Goal: Task Accomplishment & Management: Manage account settings

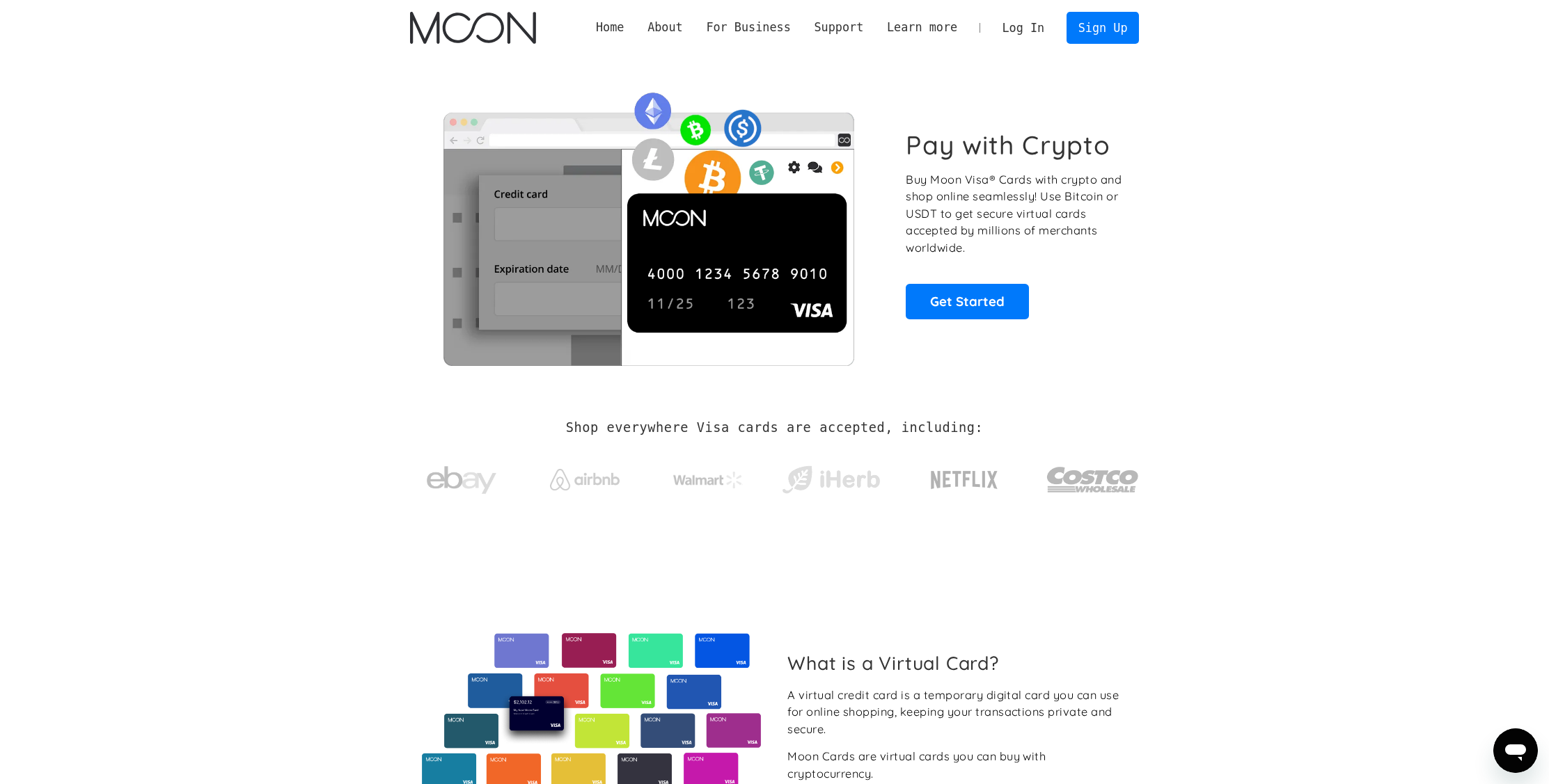
click at [1032, 27] on link "Log In" at bounding box center [1023, 28] width 65 height 30
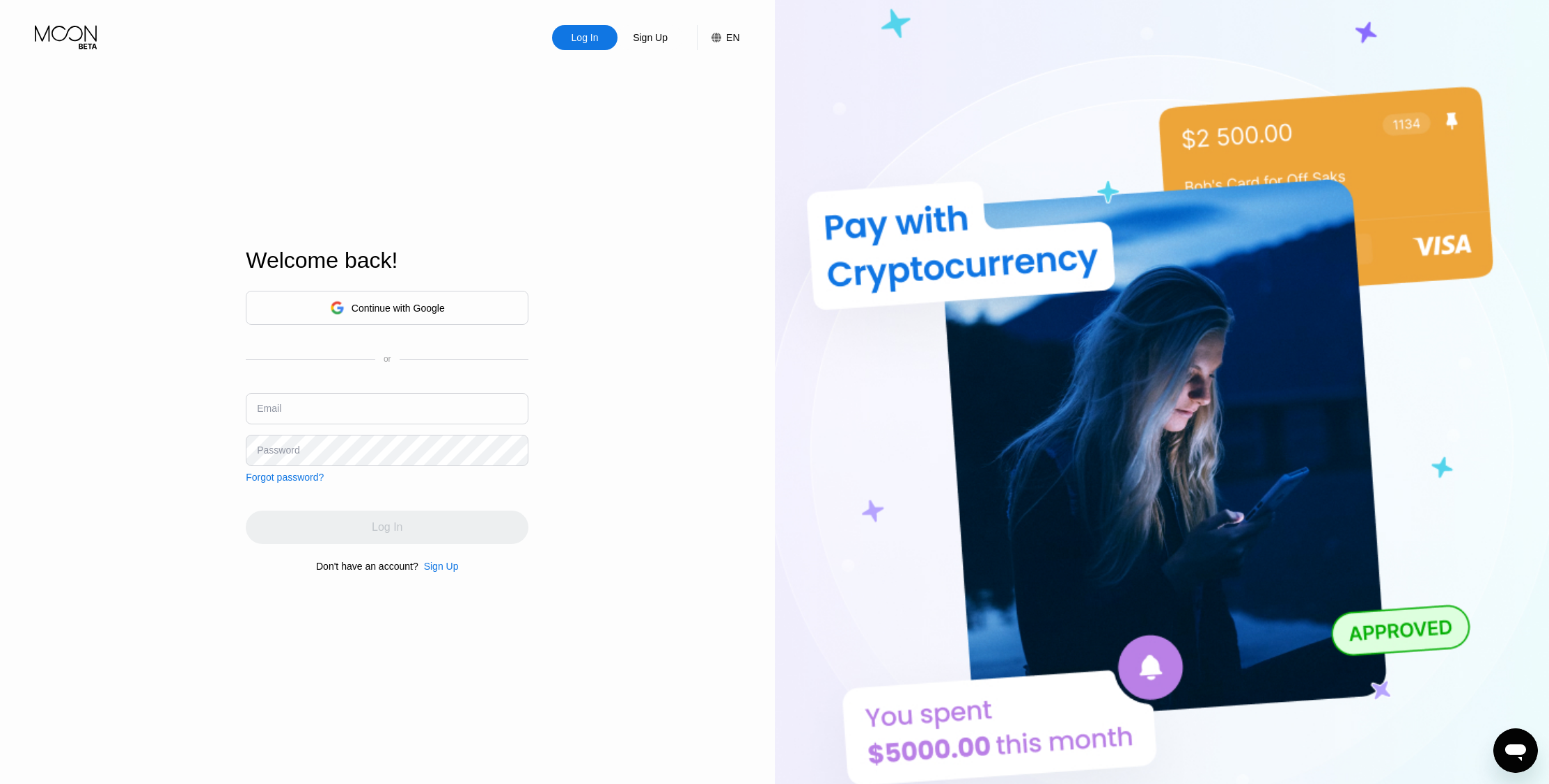
type input "[EMAIL_ADDRESS][DOMAIN_NAME]"
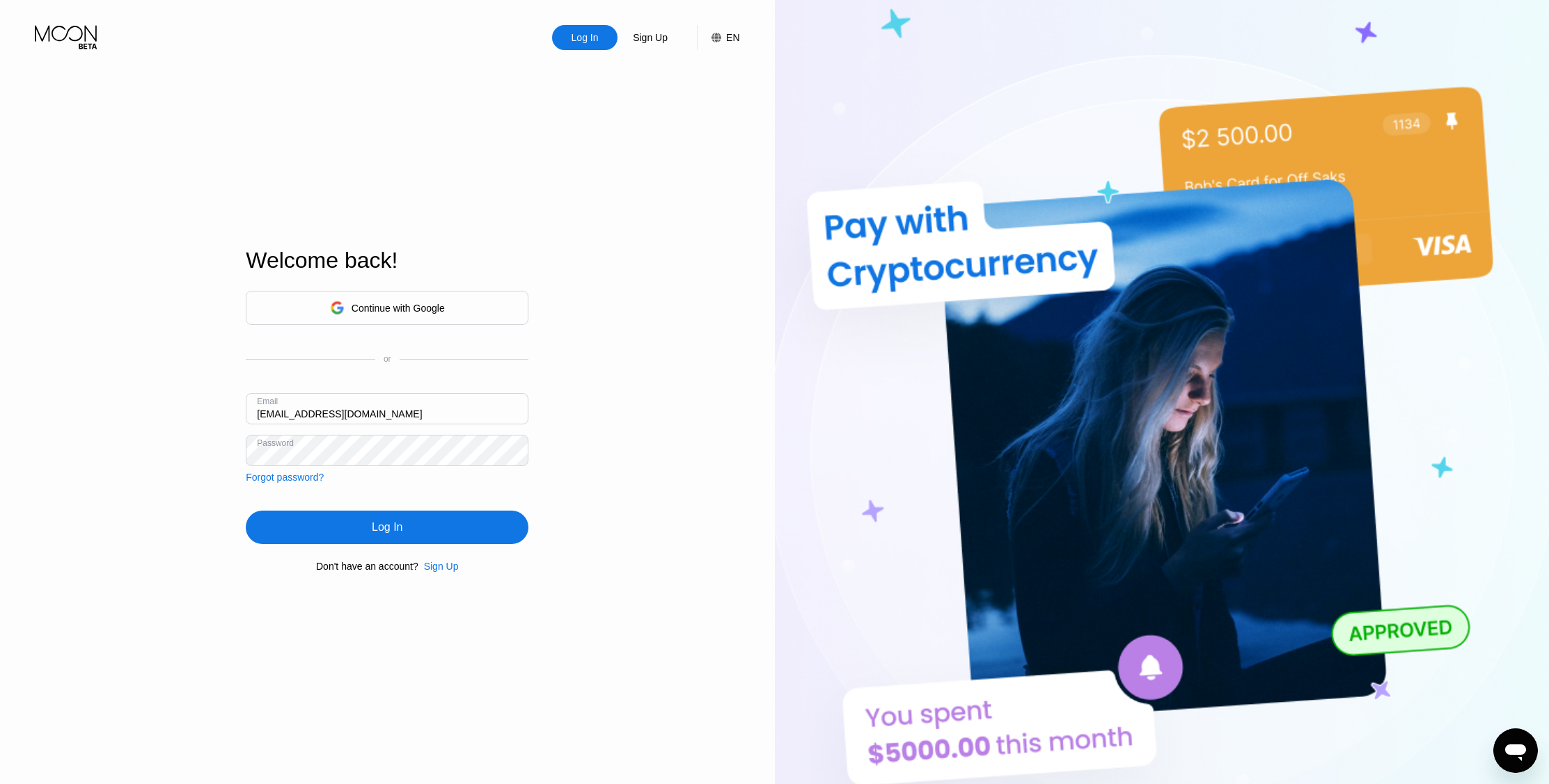
click at [399, 531] on div "Log In" at bounding box center [386, 527] width 282 height 33
click at [399, 531] on div "Log In" at bounding box center [387, 528] width 30 height 14
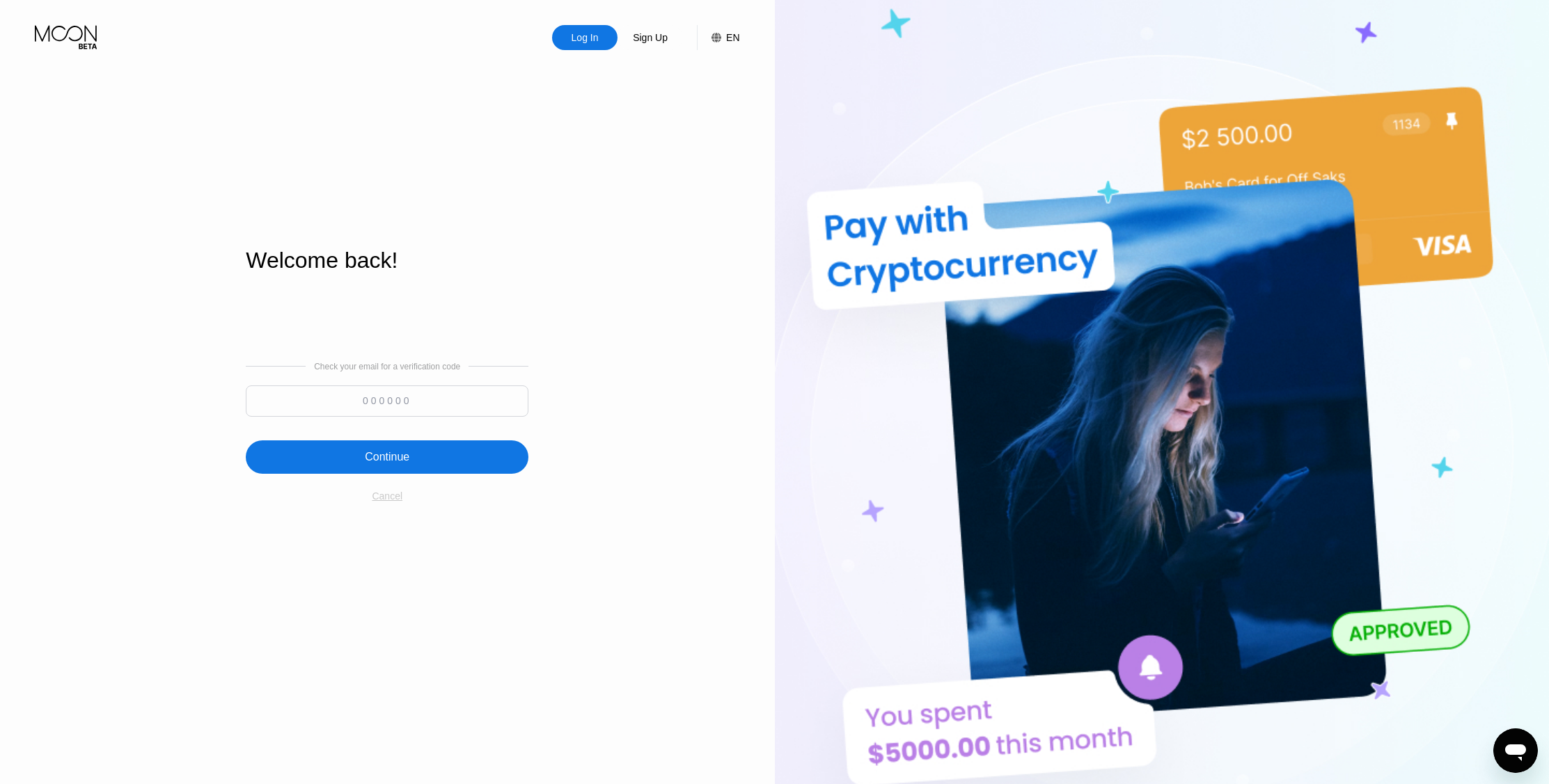
click at [379, 499] on div "Cancel" at bounding box center [387, 495] width 30 height 11
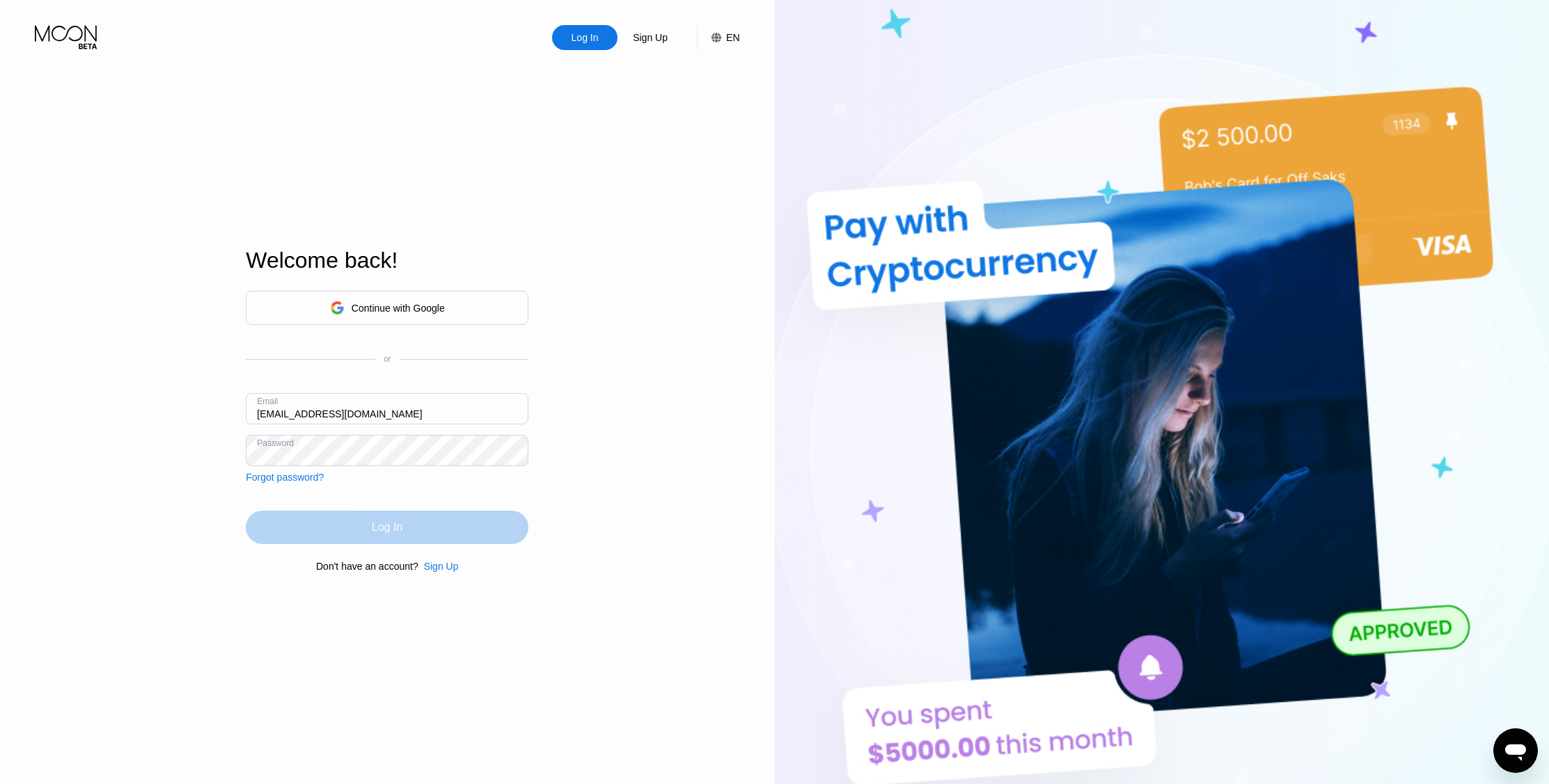
click at [374, 530] on div "Log In" at bounding box center [387, 528] width 30 height 14
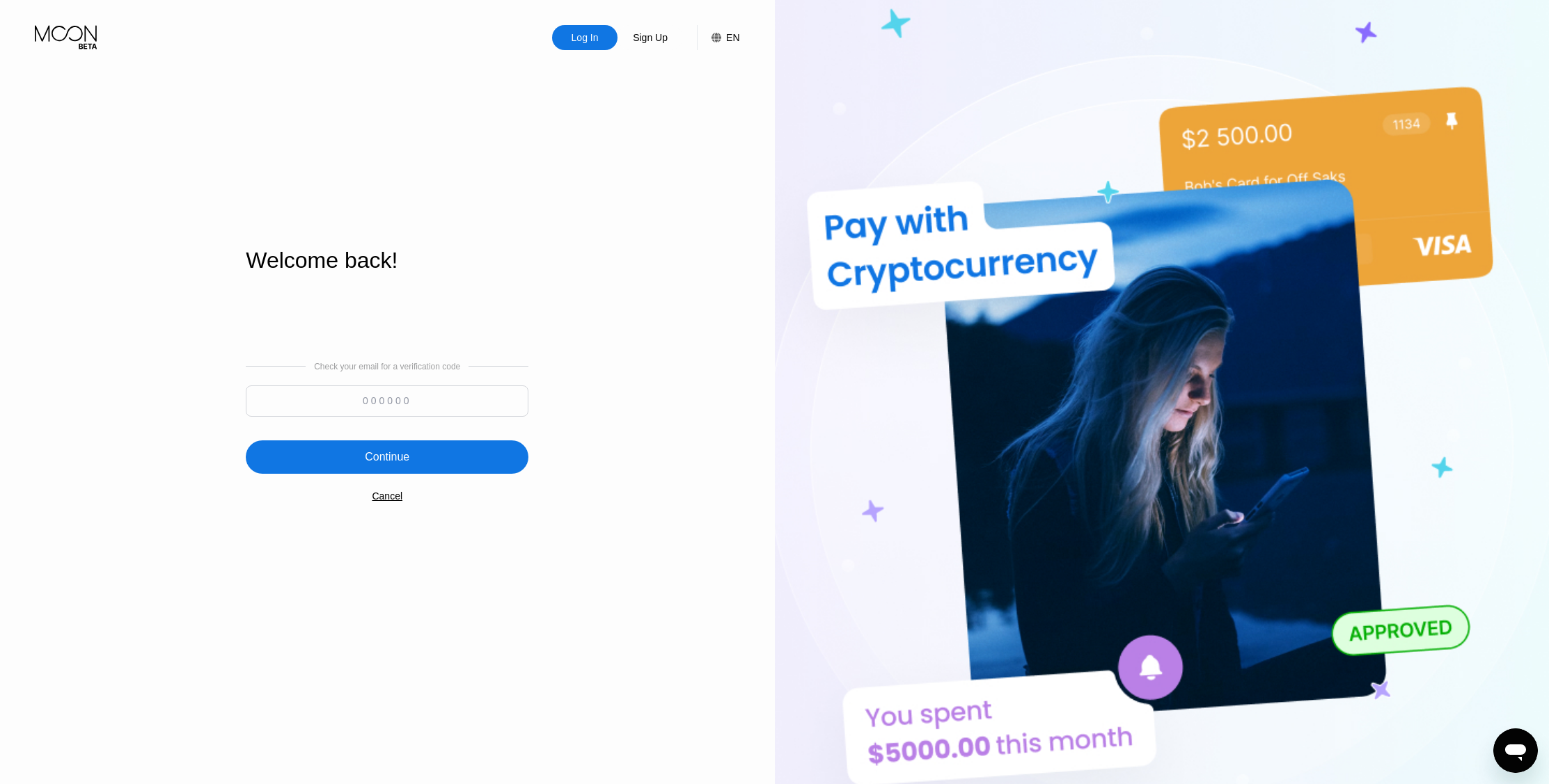
click at [350, 394] on input at bounding box center [386, 401] width 282 height 31
type input "323852"
click at [407, 464] on div "Continue" at bounding box center [387, 457] width 45 height 14
click at [575, 35] on div "Log In" at bounding box center [584, 38] width 30 height 14
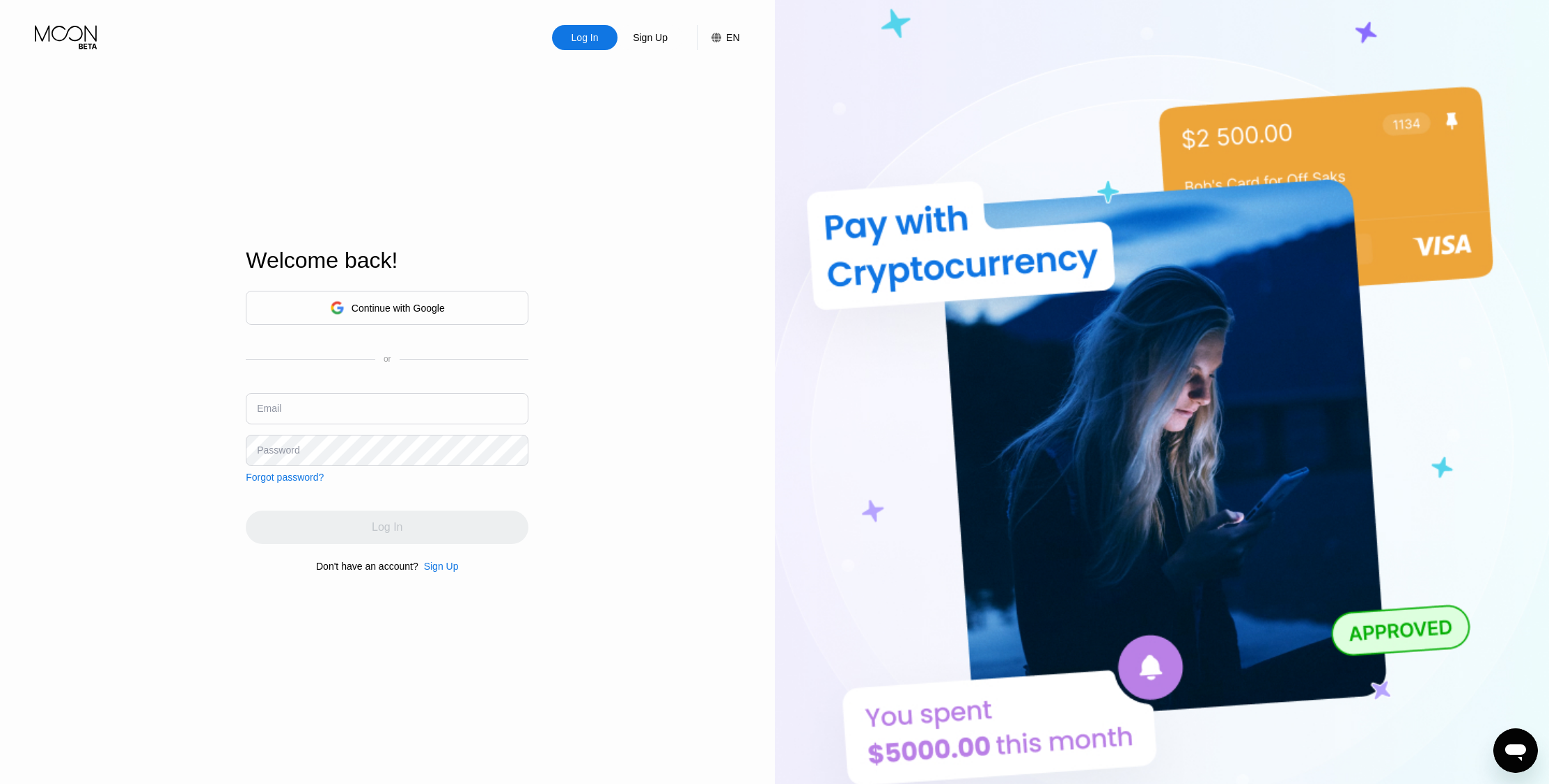
type input "[EMAIL_ADDRESS][DOMAIN_NAME]"
click at [587, 494] on div "Log In Sign Up EN Language Select an item Save Welcome back! Continue with Goog…" at bounding box center [387, 431] width 774 height 863
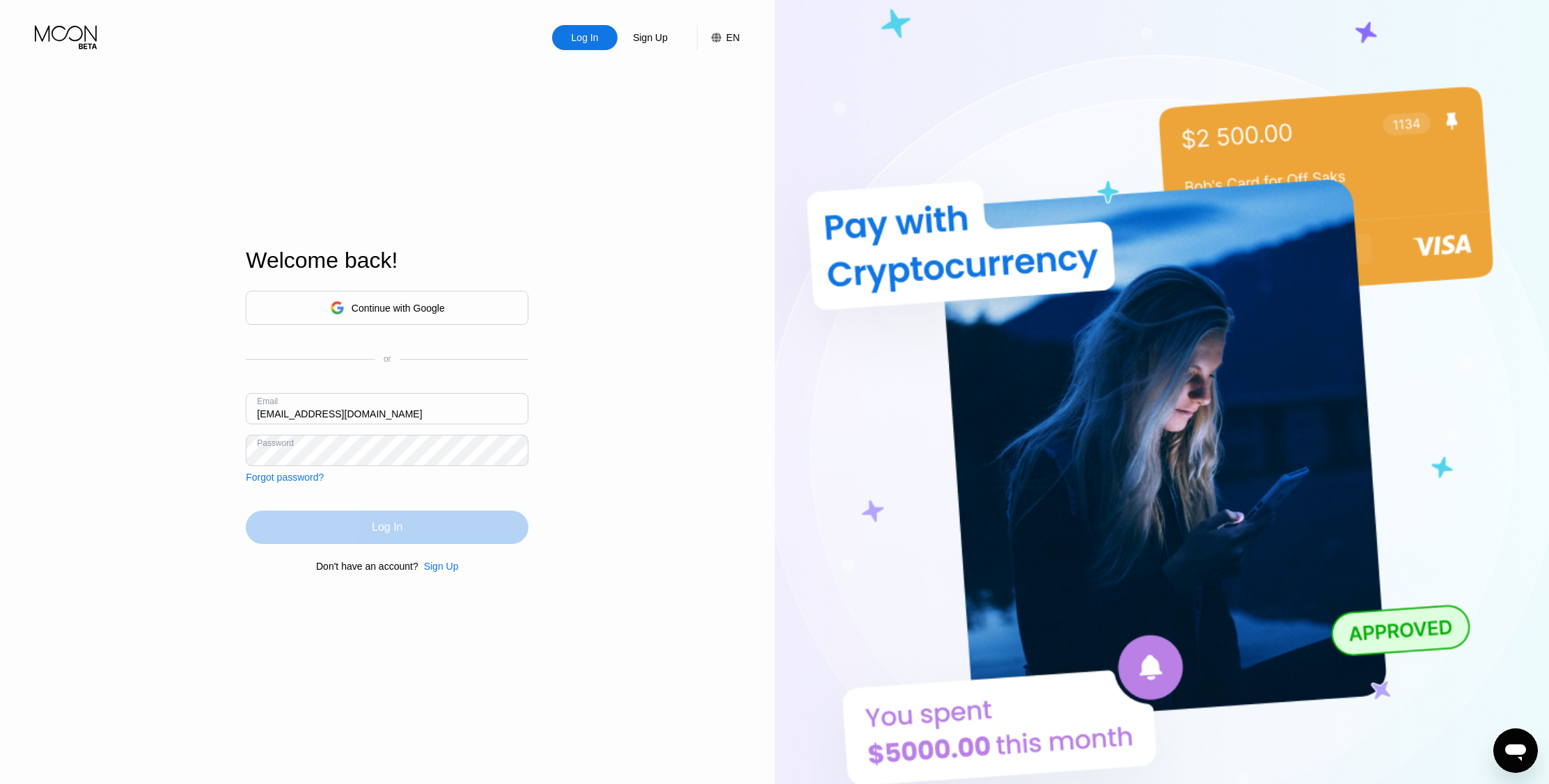
click at [403, 523] on div "Log In" at bounding box center [386, 527] width 282 height 33
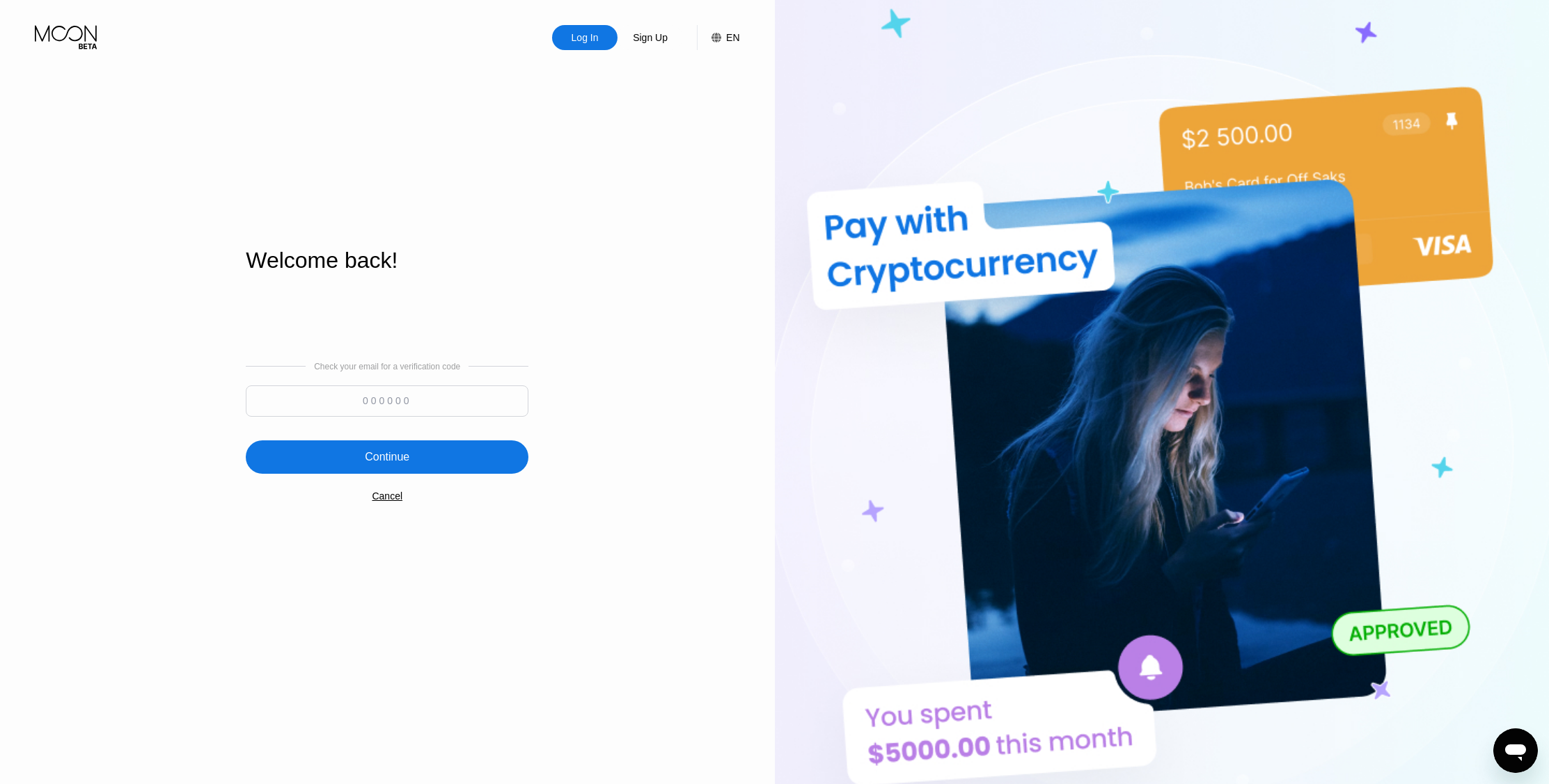
click at [447, 401] on input at bounding box center [386, 401] width 282 height 31
type input "665536"
click at [373, 460] on div "Continue" at bounding box center [387, 457] width 45 height 14
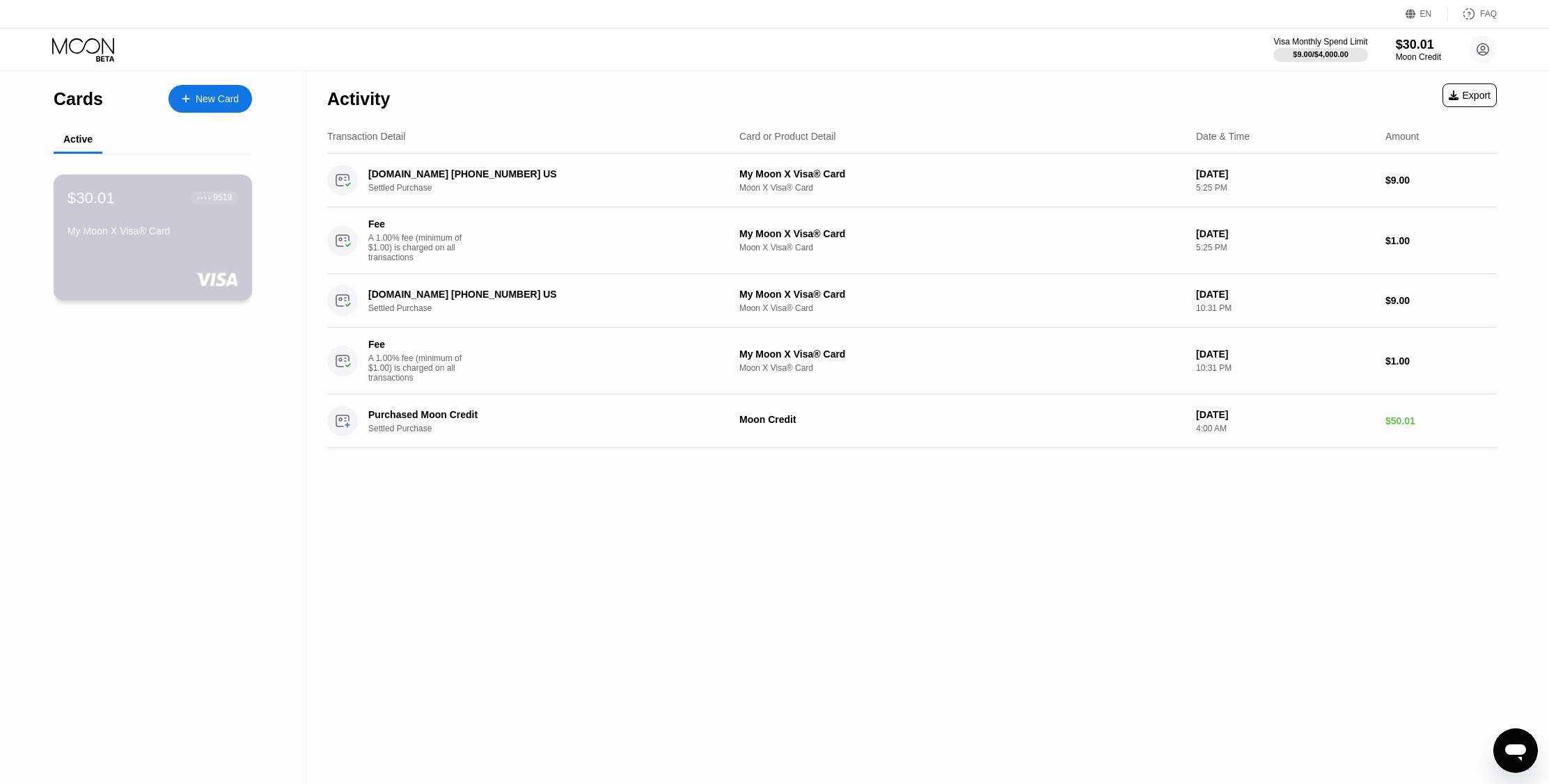
click at [134, 231] on div "My Moon X Visa® Card" at bounding box center [152, 231] width 170 height 11
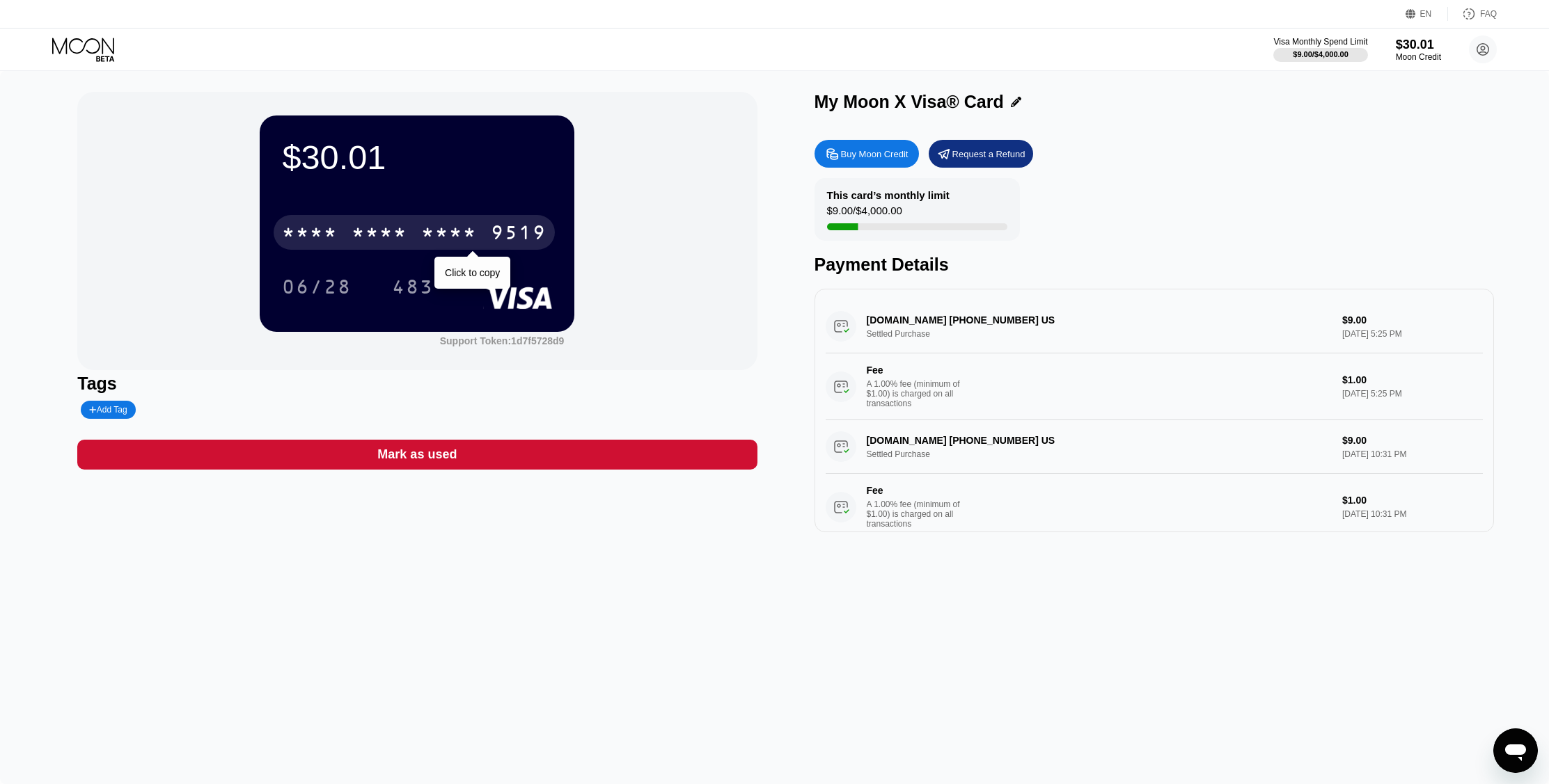
click at [341, 235] on div "* * * * * * * * * * * * 9519" at bounding box center [414, 232] width 281 height 35
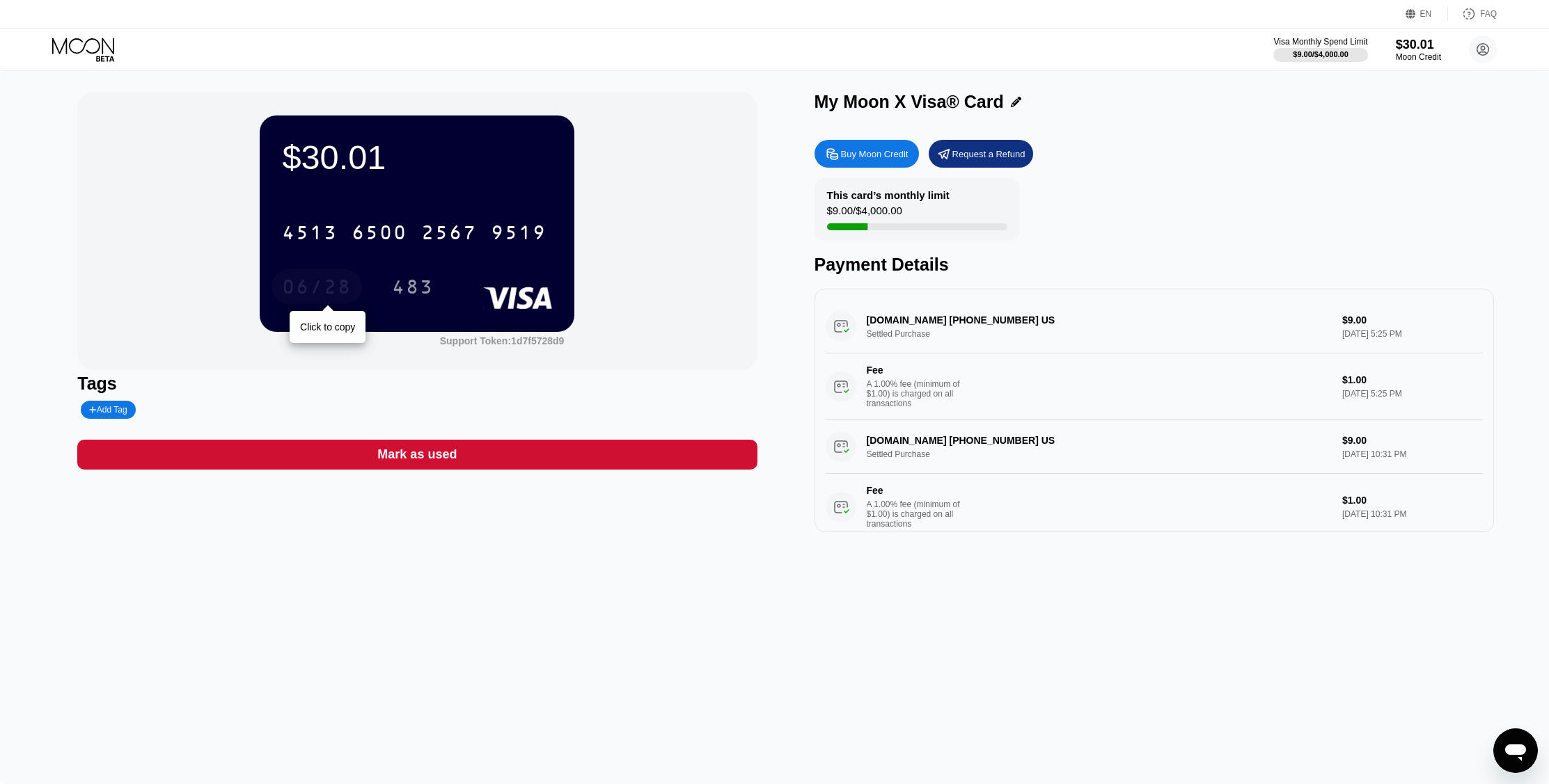
click at [309, 287] on div "06/28" at bounding box center [316, 289] width 70 height 22
click at [416, 289] on div "483" at bounding box center [412, 289] width 42 height 22
click at [1484, 50] on icon at bounding box center [1483, 49] width 8 height 8
click at [1389, 156] on div "Settings" at bounding box center [1396, 161] width 36 height 11
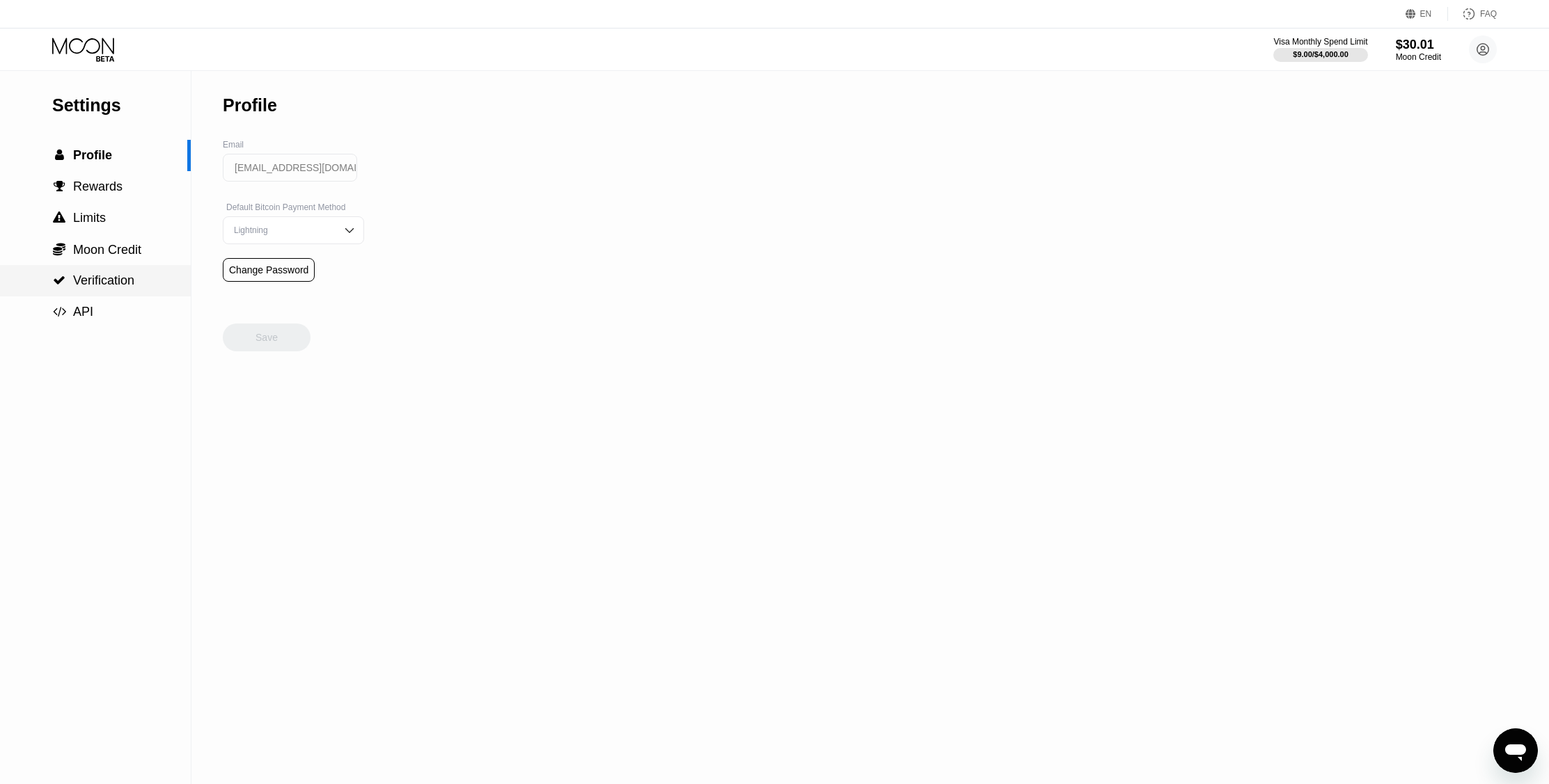
click at [112, 288] on span "Verification" at bounding box center [104, 280] width 61 height 14
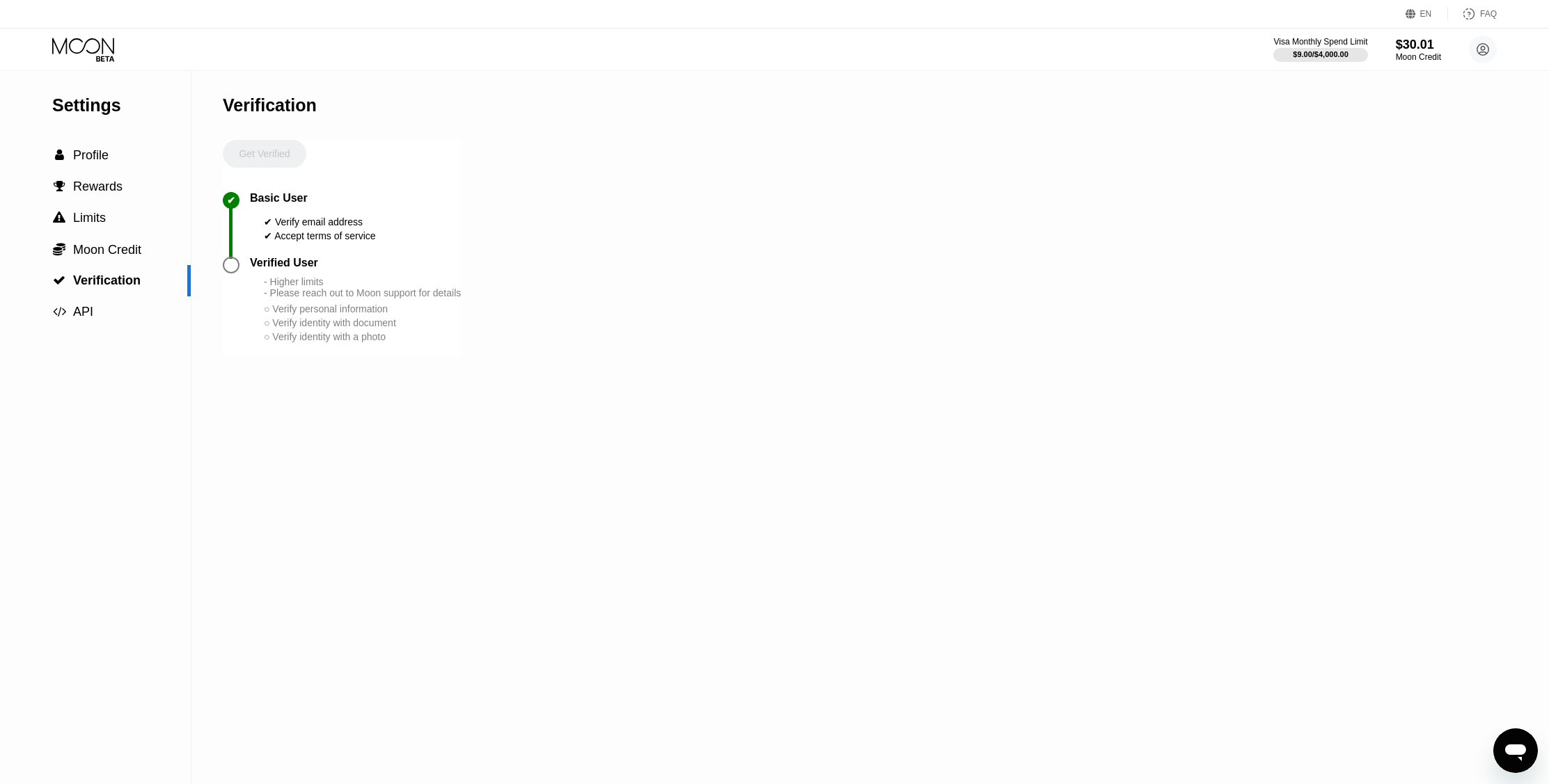
click at [91, 139] on div "Settings  Profile  Rewards  Limits  Moon Credit  Verification  API" at bounding box center [95, 199] width 191 height 256
click at [89, 155] on span "Profile" at bounding box center [91, 155] width 36 height 14
